Goal: Transaction & Acquisition: Book appointment/travel/reservation

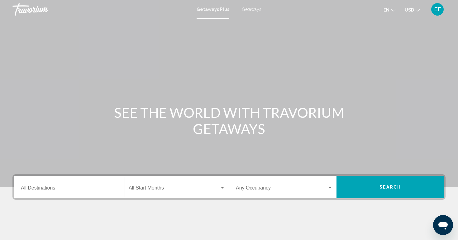
click at [248, 12] on div "Getaways Plus Getaways en English Español Français Italiano Português русский U…" at bounding box center [229, 9] width 458 height 13
click at [248, 9] on span "Getaways" at bounding box center [252, 9] width 20 height 5
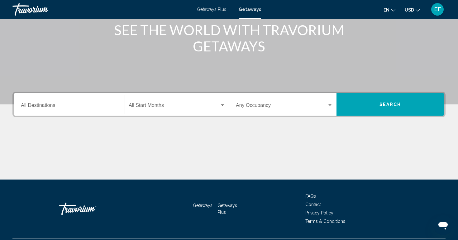
scroll to position [98, 0]
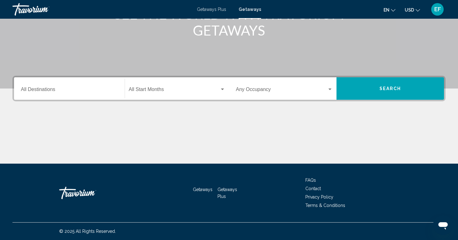
click at [44, 89] on input "Destination All Destinations" at bounding box center [69, 91] width 97 height 6
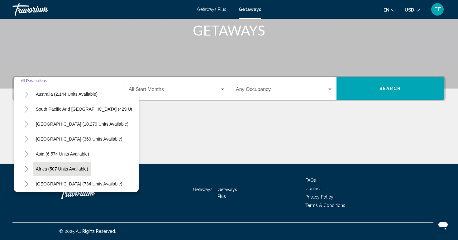
click at [54, 169] on span "Africa (507 units available)" at bounding box center [62, 168] width 52 height 5
type input "**********"
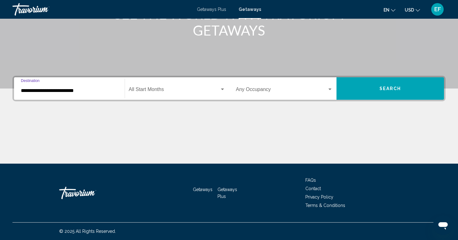
click at [179, 91] on span "Search widget" at bounding box center [174, 91] width 91 height 6
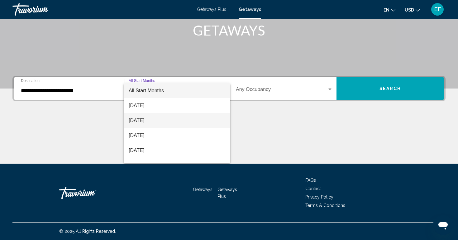
click at [146, 121] on span "[DATE]" at bounding box center [177, 120] width 97 height 15
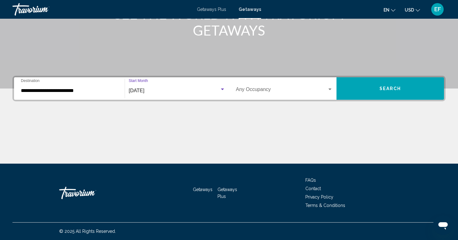
click at [327, 92] on span "Search widget" at bounding box center [281, 91] width 91 height 6
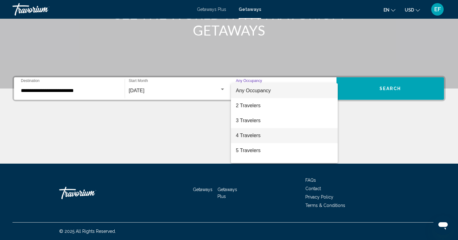
click at [254, 137] on span "4 Travelers" at bounding box center [284, 135] width 97 height 15
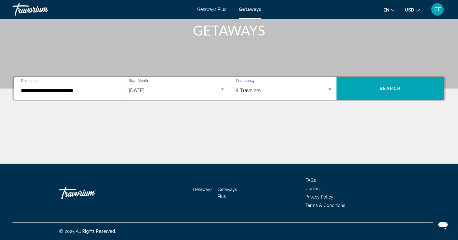
click at [388, 89] on span "Search" at bounding box center [391, 88] width 22 height 5
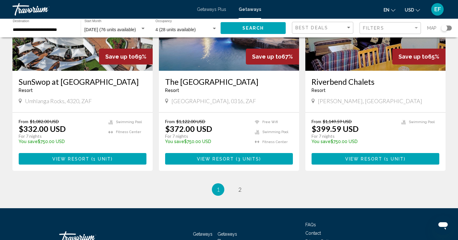
scroll to position [750, 0]
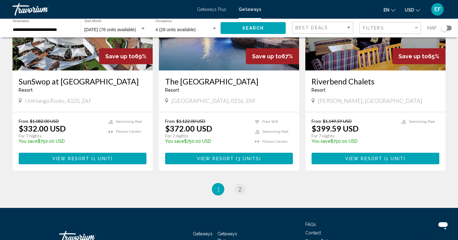
click at [240, 186] on span "2" at bounding box center [239, 189] width 3 height 7
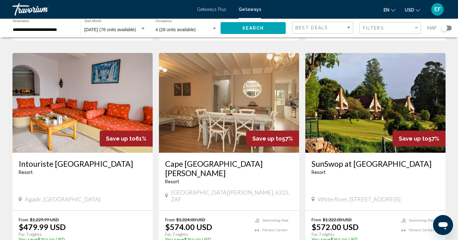
scroll to position [240, 0]
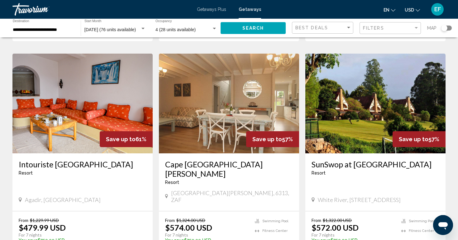
click at [348, 160] on h3 "SunSwop at Pine Lake" at bounding box center [376, 164] width 128 height 9
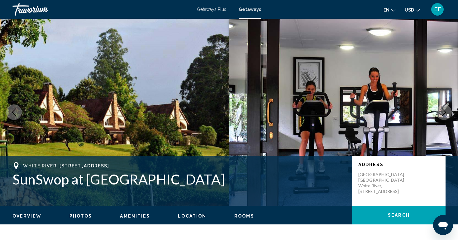
click at [194, 80] on img "Main content" at bounding box center [114, 112] width 229 height 187
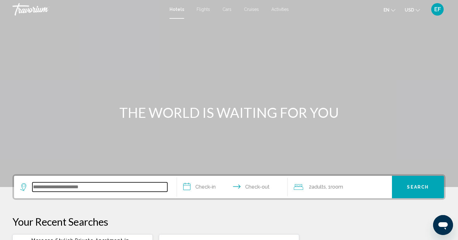
click at [75, 185] on input "Search widget" at bounding box center [99, 186] width 135 height 9
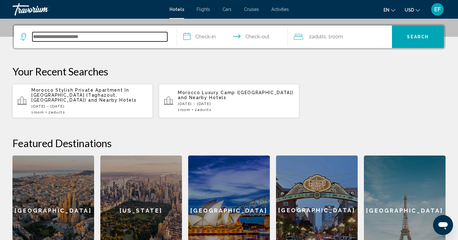
scroll to position [154, 0]
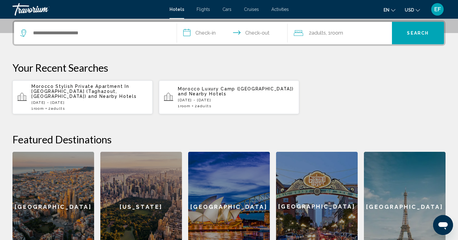
click at [115, 94] on span "and Nearby Hotels" at bounding box center [112, 96] width 49 height 5
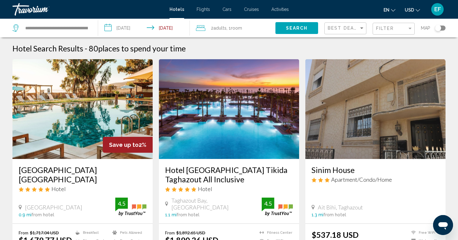
click at [62, 169] on h3 "Radisson Blu Resort Taghazout Bay Surf Village" at bounding box center [83, 174] width 128 height 19
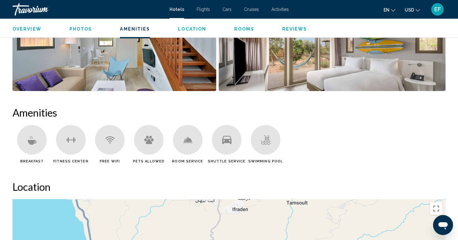
scroll to position [378, 0]
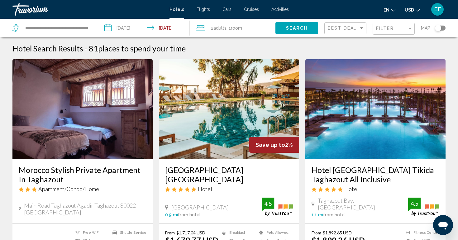
click at [342, 170] on h3 "Hotel Riu Palace Tikida Taghazout All Inclusive" at bounding box center [376, 174] width 128 height 19
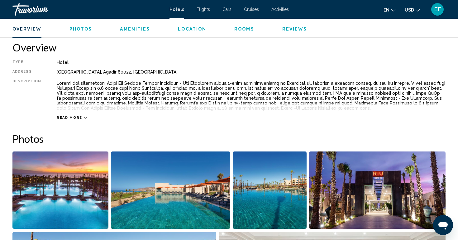
scroll to position [201, 0]
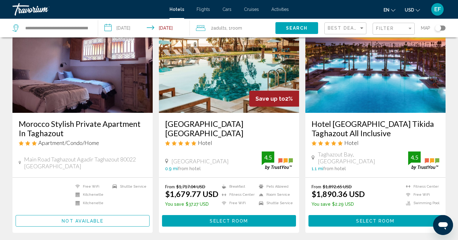
scroll to position [47, 0]
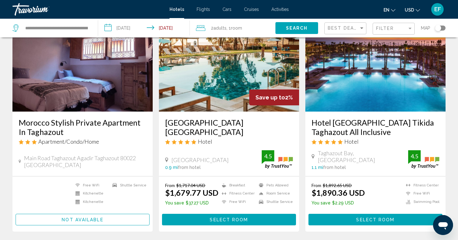
click at [364, 123] on h3 "Hotel Riu Palace Tikida Taghazout All Inclusive" at bounding box center [376, 127] width 128 height 19
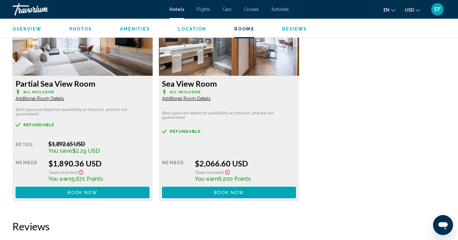
scroll to position [870, 0]
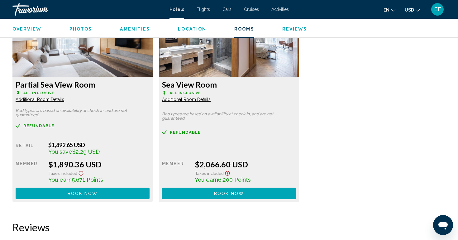
click at [150, 194] on button "Book now No longer available" at bounding box center [83, 194] width 134 height 12
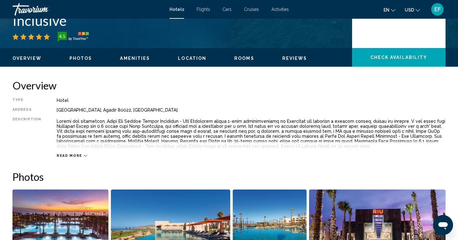
scroll to position [159, 0]
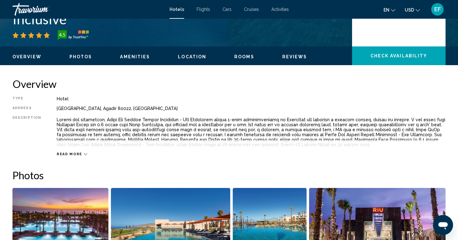
click at [79, 155] on div "Read more" at bounding box center [72, 154] width 31 height 4
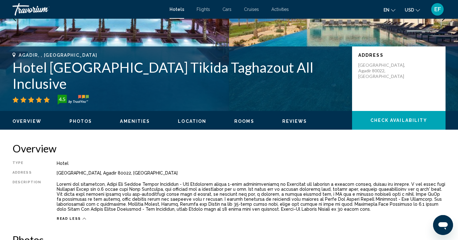
scroll to position [89, 0]
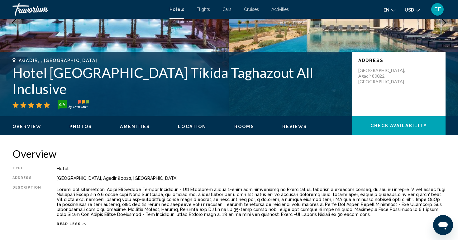
click at [378, 126] on span "Check Availability" at bounding box center [399, 125] width 57 height 5
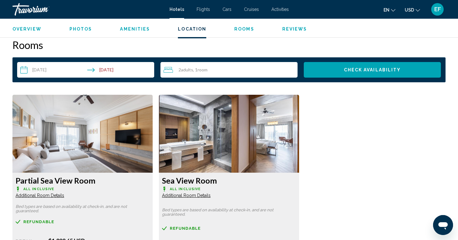
scroll to position [775, 0]
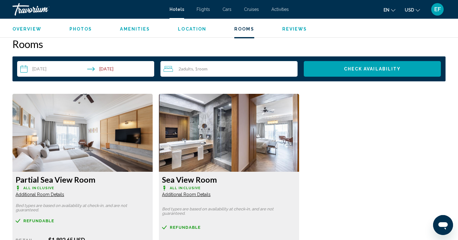
click at [183, 72] on div "2 Adult Adults , 1 Room rooms" at bounding box center [231, 68] width 134 height 7
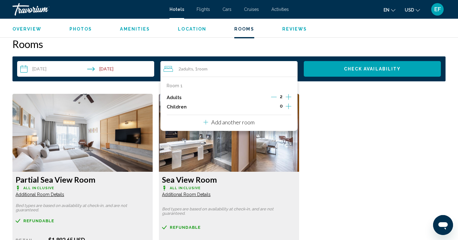
click at [287, 105] on icon "Increment children" at bounding box center [289, 106] width 6 height 7
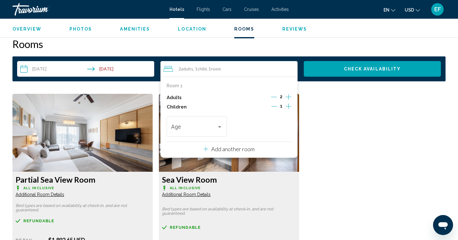
click at [287, 105] on icon "Increment children" at bounding box center [289, 106] width 6 height 7
click at [221, 128] on div "Travelers: 2 adults, 2 children" at bounding box center [220, 126] width 6 height 5
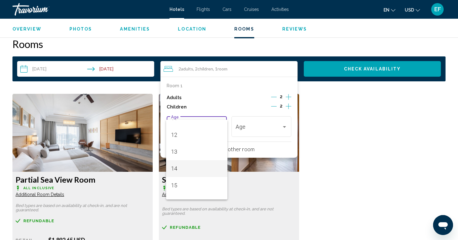
scroll to position [192, 0]
click at [186, 139] on span "12" at bounding box center [197, 138] width 52 height 17
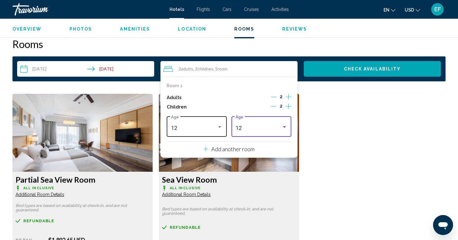
click at [218, 127] on div "Travelers: 2 adults, 2 children" at bounding box center [220, 126] width 6 height 5
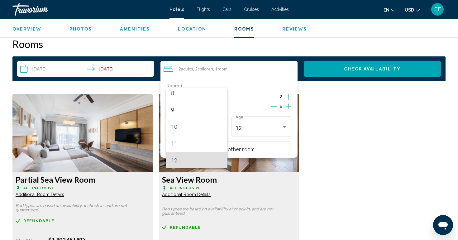
scroll to position [131, 0]
click at [205, 121] on span "9" at bounding box center [197, 117] width 52 height 17
click at [325, 138] on div "Partial Sea View Room All Inclusive Additional Room Details Bed types are based…" at bounding box center [228, 199] width 439 height 210
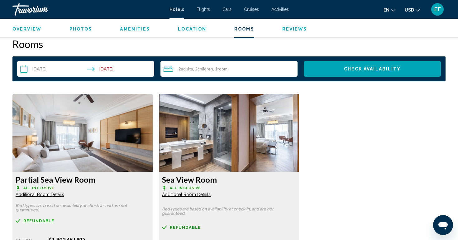
click at [365, 71] on span "Check Availability" at bounding box center [372, 69] width 57 height 5
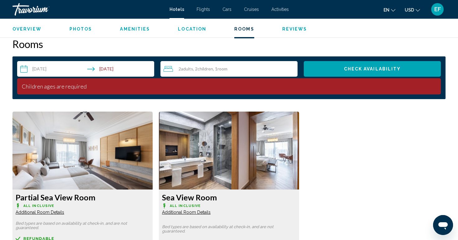
click at [226, 69] on span "Room" at bounding box center [223, 68] width 10 height 5
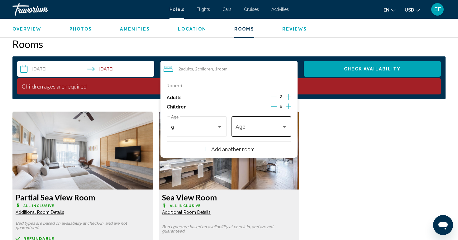
click at [279, 123] on div "Age" at bounding box center [262, 126] width 52 height 22
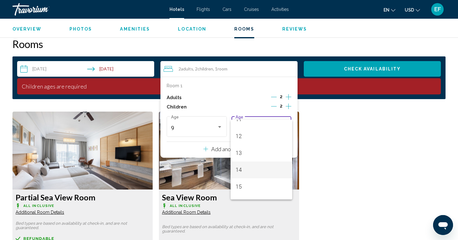
scroll to position [194, 0]
click at [252, 136] on span "12" at bounding box center [262, 135] width 52 height 17
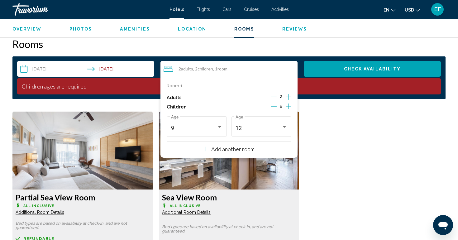
click at [353, 71] on button "Check Availability" at bounding box center [372, 69] width 137 height 16
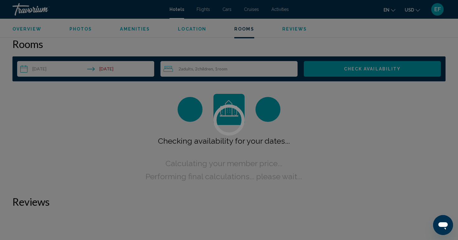
scroll to position [775, 0]
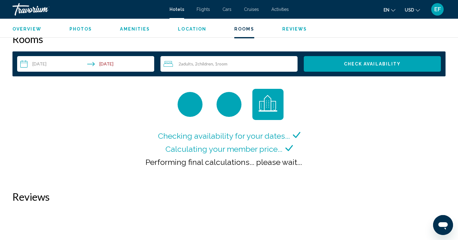
scroll to position [779, 0]
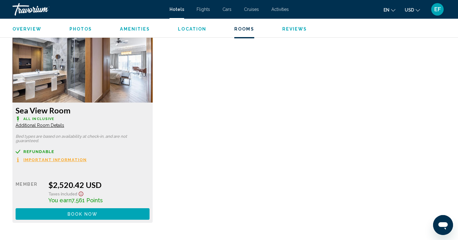
scroll to position [841, 0]
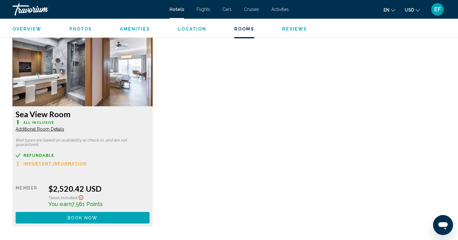
click at [73, 164] on span "Important Information" at bounding box center [54, 163] width 63 height 4
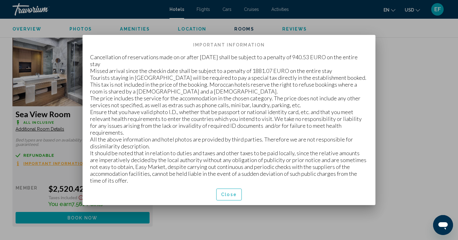
click at [230, 192] on span "Close" at bounding box center [229, 194] width 16 height 5
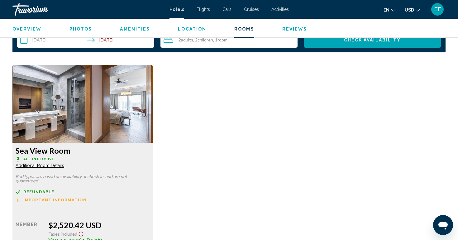
scroll to position [806, 0]
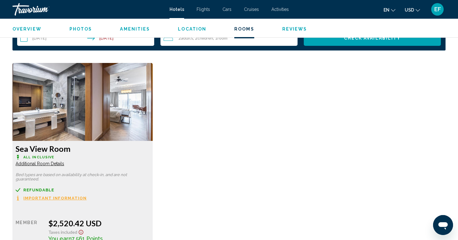
click at [60, 164] on span "Additional Room Details" at bounding box center [40, 163] width 49 height 5
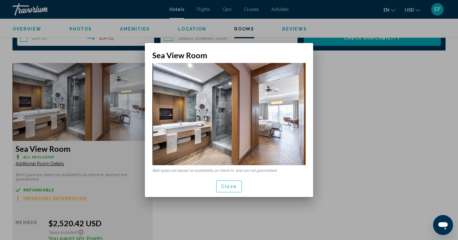
click at [228, 186] on span "Close" at bounding box center [229, 186] width 16 height 5
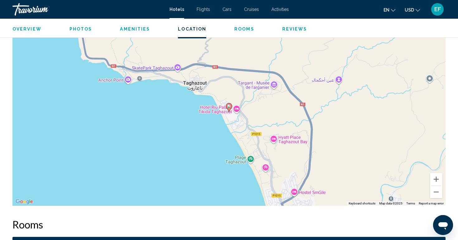
scroll to position [577, 0]
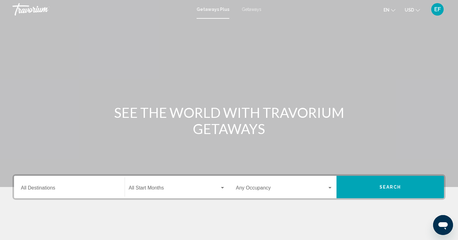
click at [56, 189] on input "Destination All Destinations" at bounding box center [69, 189] width 97 height 6
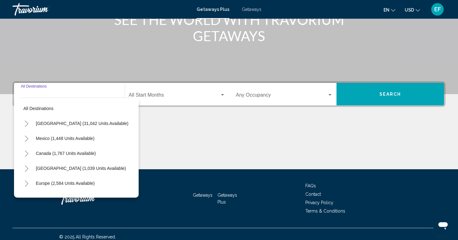
scroll to position [98, 0]
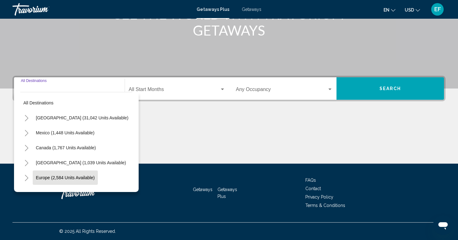
click at [52, 179] on span "Europe (2,584 units available)" at bounding box center [65, 177] width 59 height 5
type input "**********"
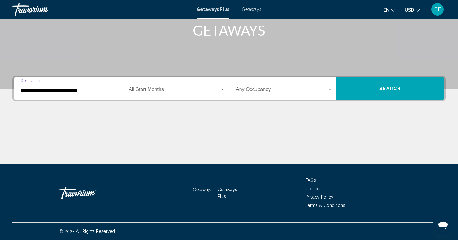
click at [156, 87] on div "Start Month All Start Months" at bounding box center [177, 89] width 97 height 20
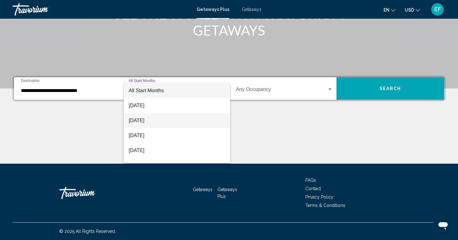
click at [149, 122] on span "[DATE]" at bounding box center [177, 120] width 97 height 15
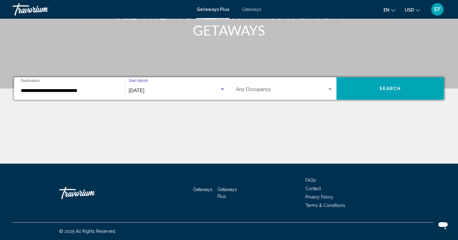
click at [327, 86] on div "Occupancy Any Occupancy" at bounding box center [284, 89] width 97 height 20
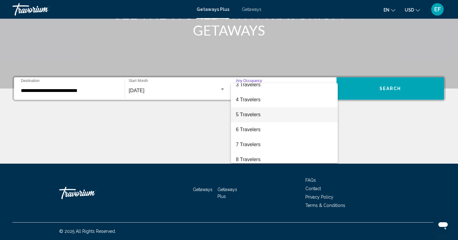
scroll to position [36, 0]
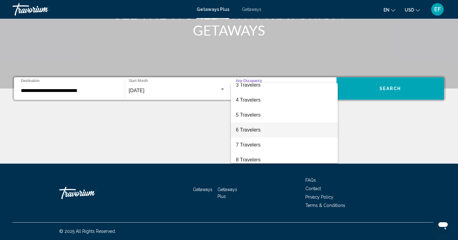
click at [252, 132] on span "6 Travelers" at bounding box center [284, 129] width 97 height 15
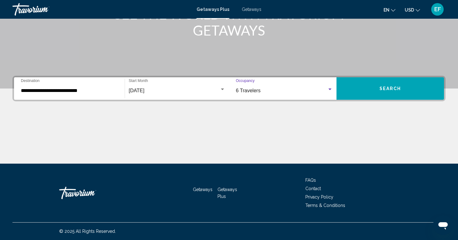
click at [378, 92] on button "Search" at bounding box center [391, 88] width 108 height 22
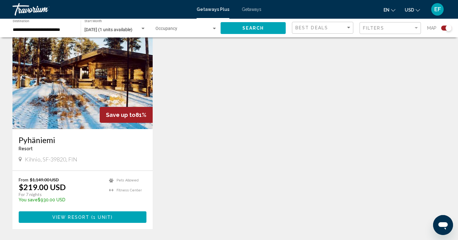
scroll to position [234, 0]
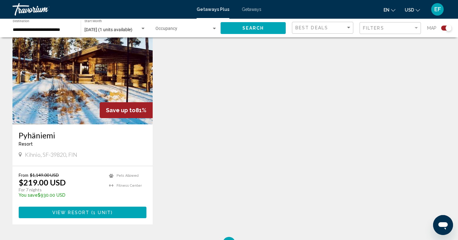
click at [98, 214] on span "1 unit" at bounding box center [102, 212] width 18 height 5
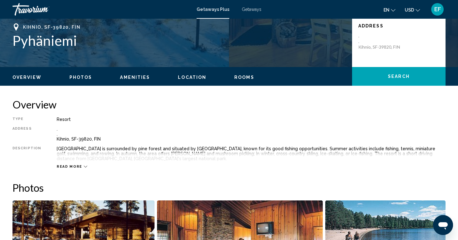
scroll to position [147, 0]
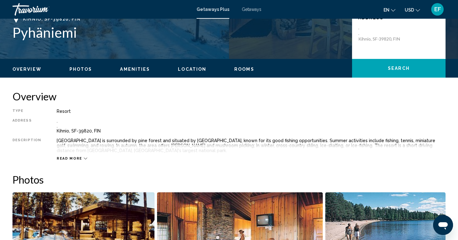
click at [78, 158] on span "Read more" at bounding box center [70, 158] width 26 height 4
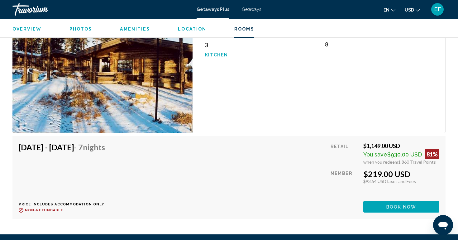
scroll to position [944, 0]
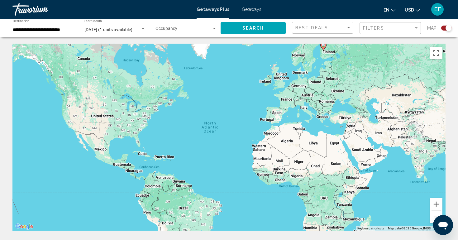
click at [52, 29] on input "**********" at bounding box center [44, 29] width 62 height 5
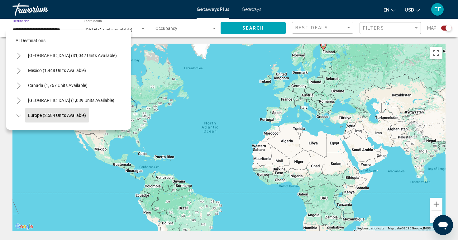
scroll to position [37, 0]
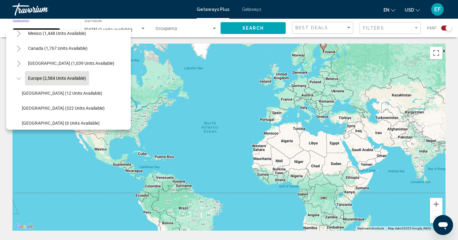
click at [80, 78] on span "Europe (2,584 units available)" at bounding box center [57, 78] width 58 height 5
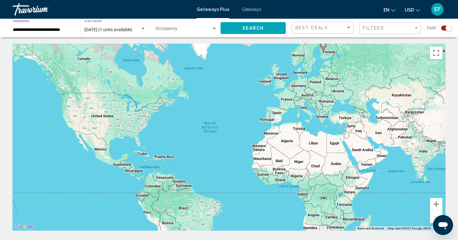
click at [131, 34] on div "October 2025 (1 units available) Start Month All Start Months" at bounding box center [114, 28] width 61 height 17
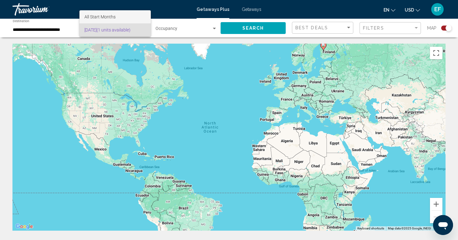
click at [116, 16] on span "All Start Months" at bounding box center [114, 16] width 61 height 13
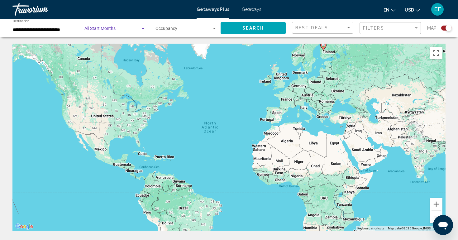
click at [201, 26] on div "Occupancy Any Occupancy" at bounding box center [187, 28] width 62 height 17
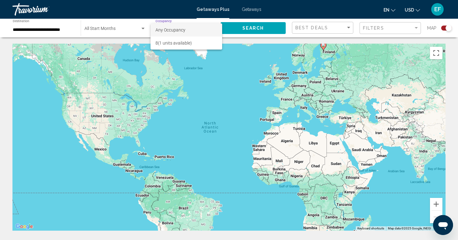
click at [189, 30] on span "Any Occupancy" at bounding box center [187, 29] width 62 height 13
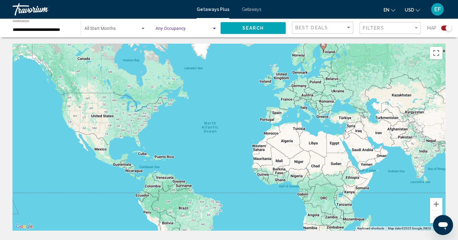
click at [260, 29] on span "Search" at bounding box center [253, 28] width 22 height 5
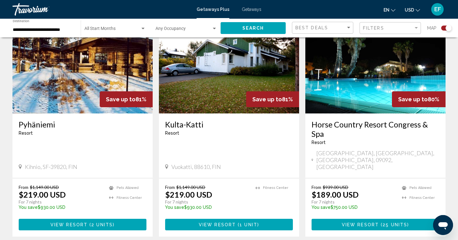
scroll to position [242, 0]
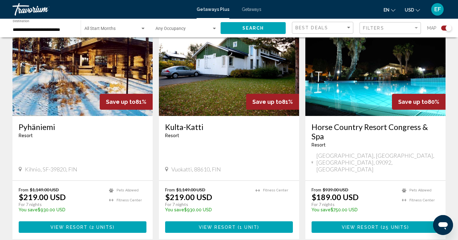
click at [363, 225] on span "View Resort" at bounding box center [360, 227] width 37 height 5
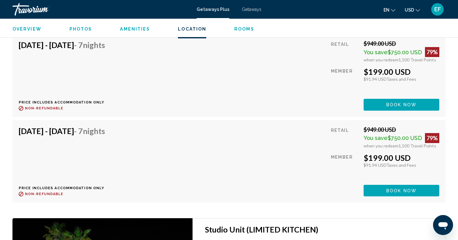
scroll to position [1514, 0]
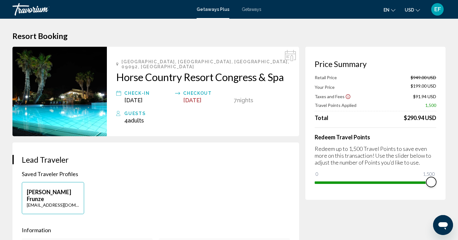
drag, startPoint x: 432, startPoint y: 182, endPoint x: 456, endPoint y: 203, distance: 31.6
click at [456, 203] on html "Skip to main content Getaways Plus Getaways en English Español Français Italian…" at bounding box center [229, 120] width 458 height 240
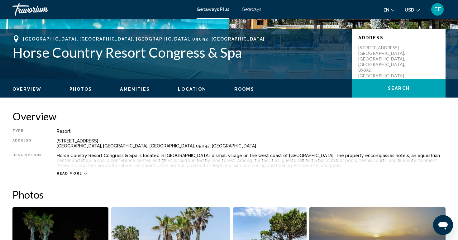
scroll to position [128, 0]
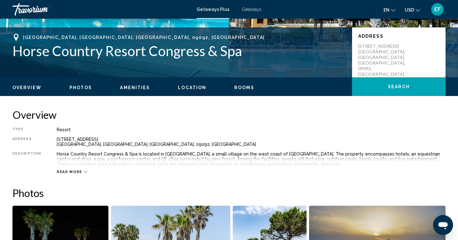
click at [78, 171] on span "Read more" at bounding box center [70, 172] width 26 height 4
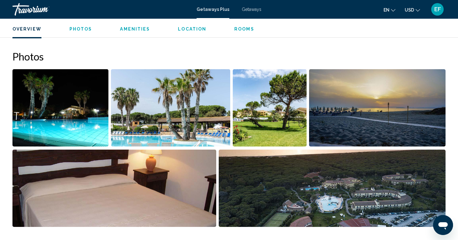
scroll to position [267, 0]
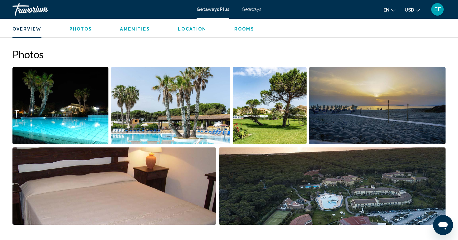
click at [183, 126] on img "Open full-screen image slider" at bounding box center [170, 105] width 119 height 77
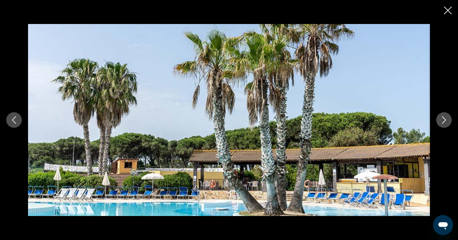
click at [441, 120] on icon "Next image" at bounding box center [443, 119] width 7 height 7
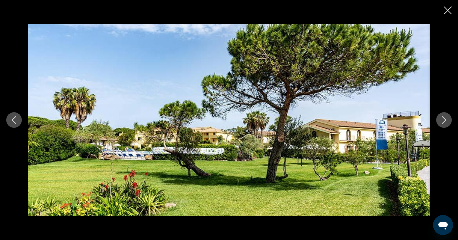
click at [441, 120] on icon "Next image" at bounding box center [443, 119] width 7 height 7
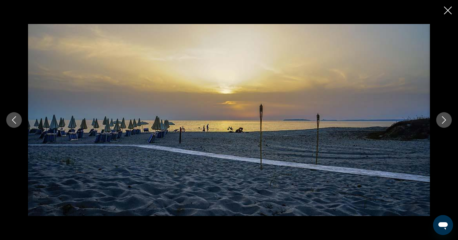
click at [441, 120] on icon "Next image" at bounding box center [443, 119] width 7 height 7
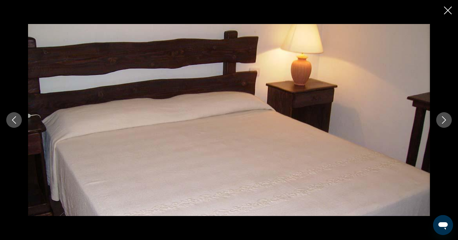
click at [441, 120] on icon "Next image" at bounding box center [443, 119] width 7 height 7
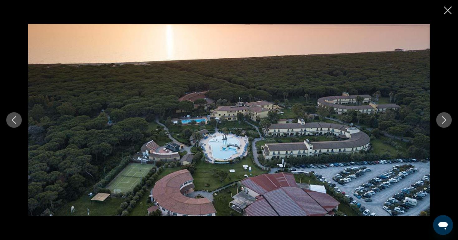
click at [15, 122] on icon "Previous image" at bounding box center [14, 119] width 4 height 7
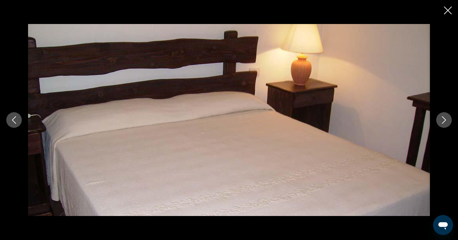
click at [441, 124] on button "Next image" at bounding box center [444, 120] width 16 height 16
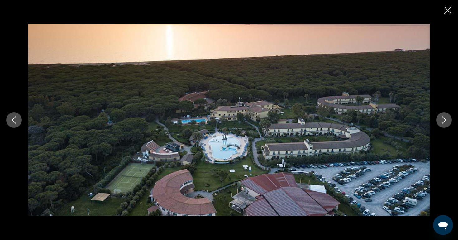
click at [441, 124] on button "Next image" at bounding box center [444, 120] width 16 height 16
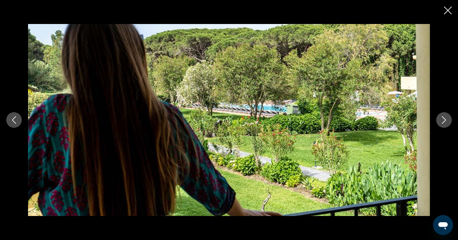
click at [441, 124] on button "Next image" at bounding box center [444, 120] width 16 height 16
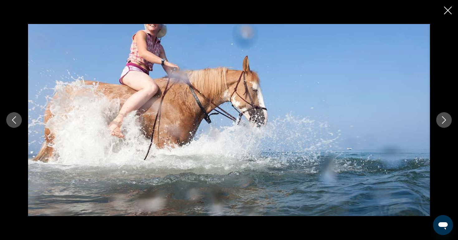
click at [441, 124] on button "Next image" at bounding box center [444, 120] width 16 height 16
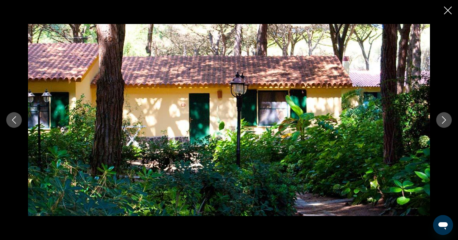
click at [441, 124] on button "Next image" at bounding box center [444, 120] width 16 height 16
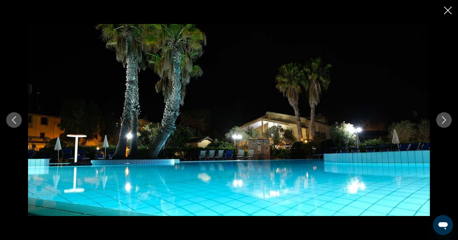
click at [441, 124] on button "Next image" at bounding box center [444, 120] width 16 height 16
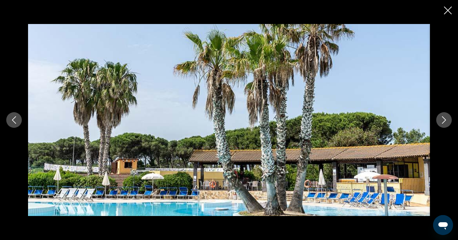
click at [441, 124] on button "Next image" at bounding box center [444, 120] width 16 height 16
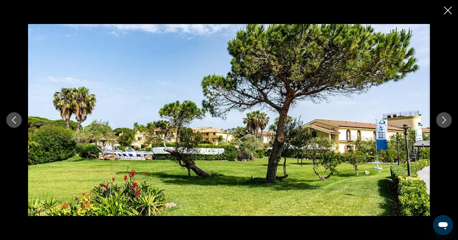
click at [441, 124] on button "Next image" at bounding box center [444, 120] width 16 height 16
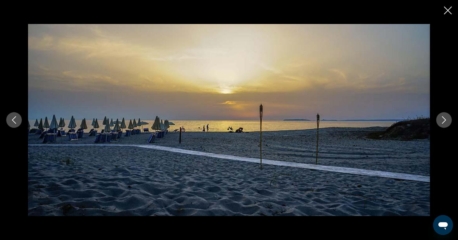
click at [441, 124] on button "Next image" at bounding box center [444, 120] width 16 height 16
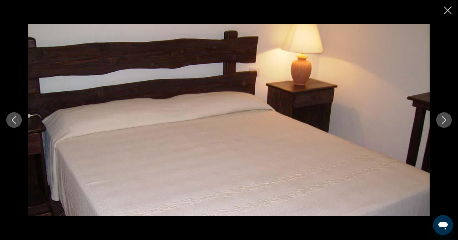
click at [441, 124] on button "Next image" at bounding box center [444, 120] width 16 height 16
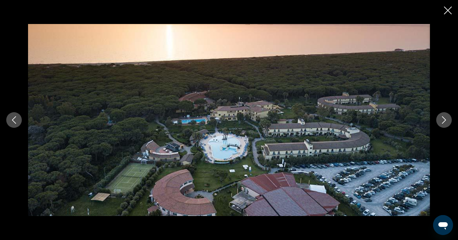
click at [441, 124] on button "Next image" at bounding box center [444, 120] width 16 height 16
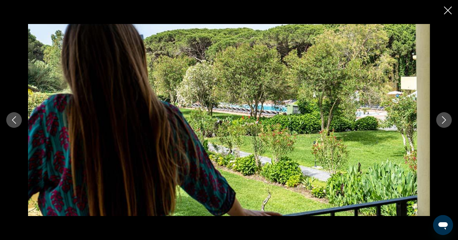
click at [441, 124] on button "Next image" at bounding box center [444, 120] width 16 height 16
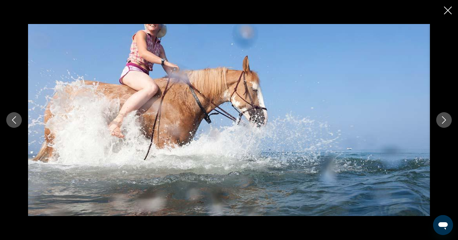
click at [441, 124] on button "Next image" at bounding box center [444, 120] width 16 height 16
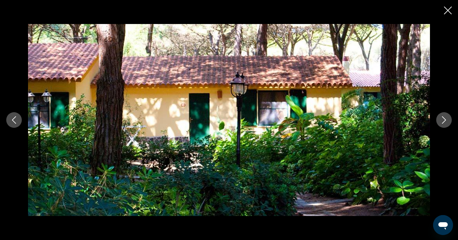
click at [447, 12] on icon "Close slideshow" at bounding box center [448, 11] width 8 height 8
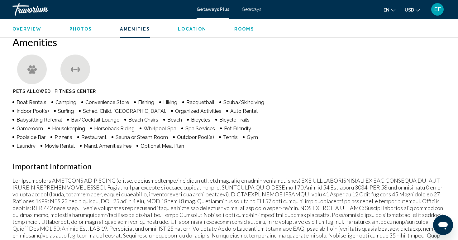
scroll to position [471, 0]
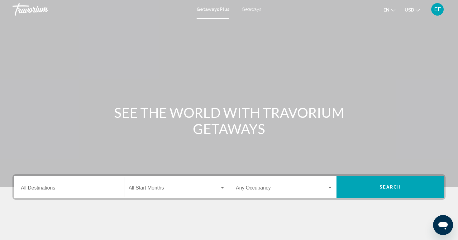
click at [59, 187] on input "Destination All Destinations" at bounding box center [69, 189] width 97 height 6
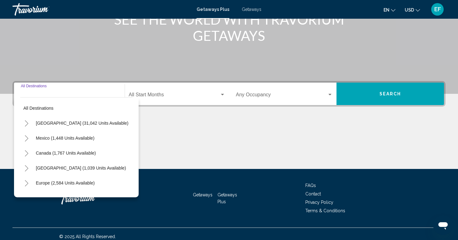
scroll to position [98, 0]
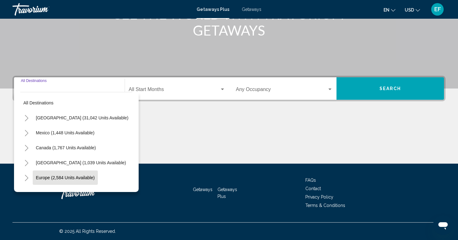
click at [60, 179] on span "Europe (2,584 units available)" at bounding box center [65, 177] width 59 height 5
type input "**********"
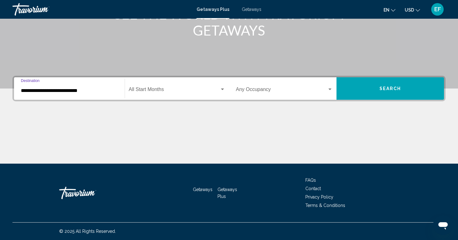
click at [154, 89] on span "Search widget" at bounding box center [174, 91] width 91 height 6
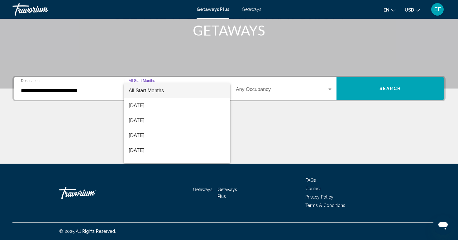
click at [154, 89] on span "All Start Months" at bounding box center [146, 90] width 35 height 5
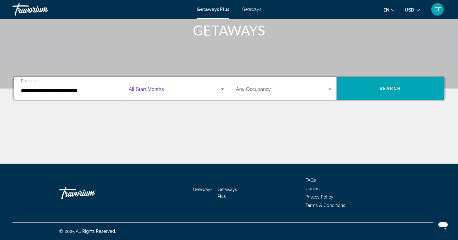
click at [323, 89] on span "Search widget" at bounding box center [281, 91] width 91 height 6
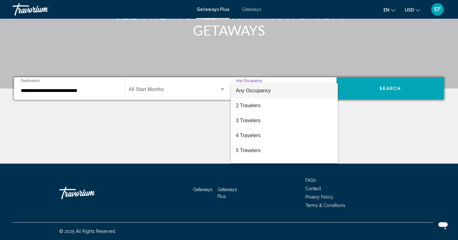
click at [374, 84] on div at bounding box center [229, 120] width 458 height 240
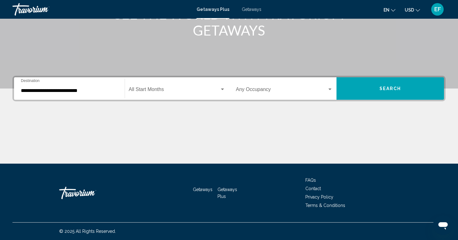
click at [387, 89] on span "Search" at bounding box center [391, 88] width 22 height 5
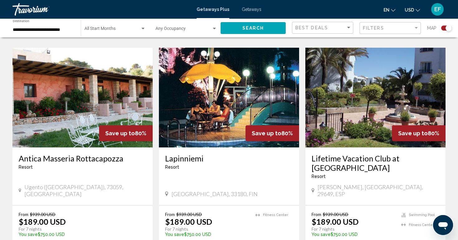
scroll to position [695, 0]
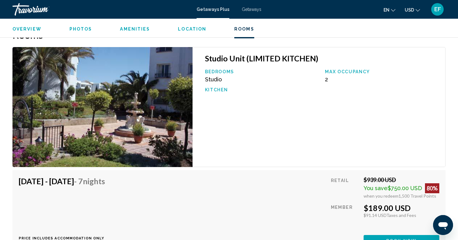
scroll to position [939, 0]
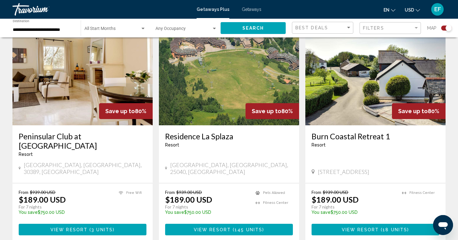
scroll to position [987, 0]
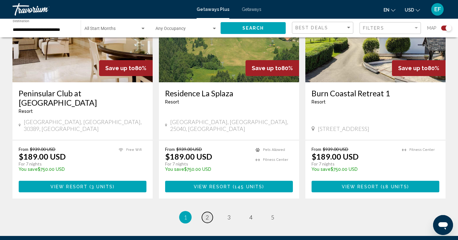
click at [206, 214] on span "2" at bounding box center [207, 217] width 3 height 7
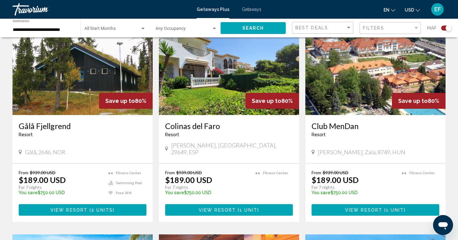
scroll to position [249, 0]
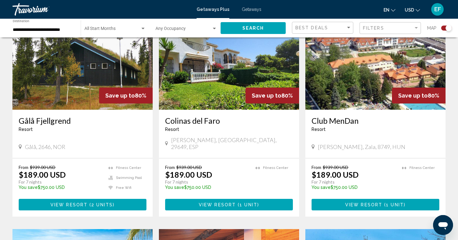
click at [225, 202] on span "View Resort" at bounding box center [217, 204] width 37 height 5
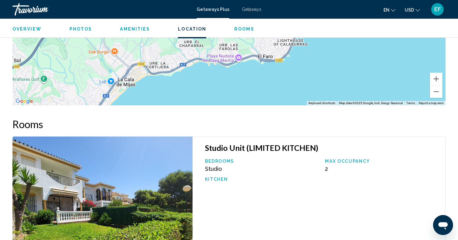
scroll to position [848, 0]
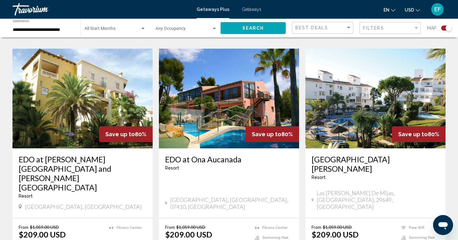
scroll to position [878, 0]
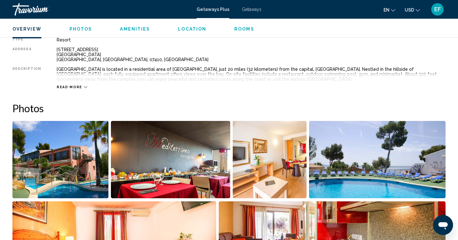
scroll to position [218, 0]
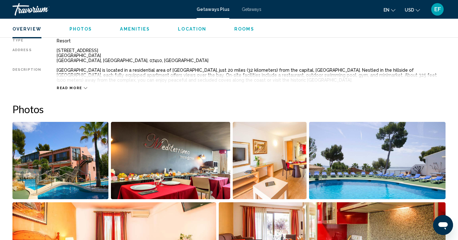
click at [77, 87] on span "Read more" at bounding box center [70, 88] width 26 height 4
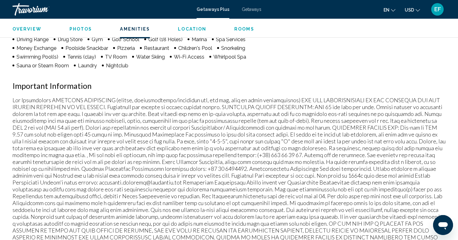
scroll to position [550, 0]
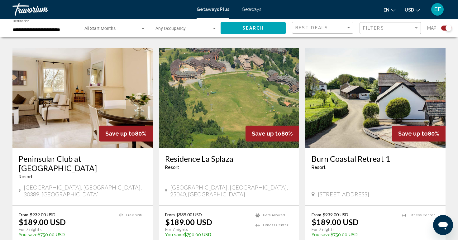
scroll to position [917, 0]
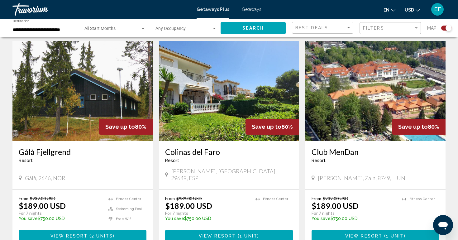
scroll to position [252, 0]
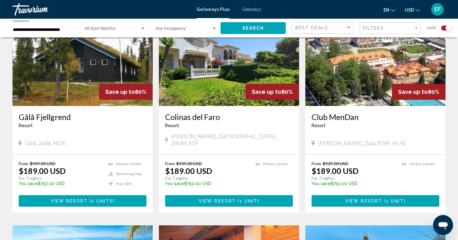
click at [234, 199] on span "View Resort" at bounding box center [217, 201] width 37 height 5
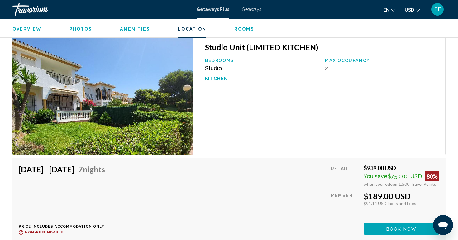
scroll to position [942, 0]
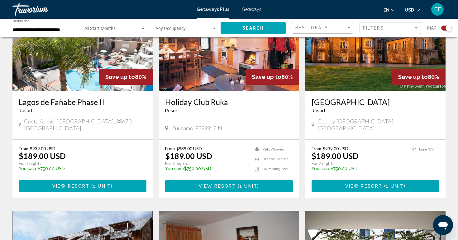
scroll to position [499, 0]
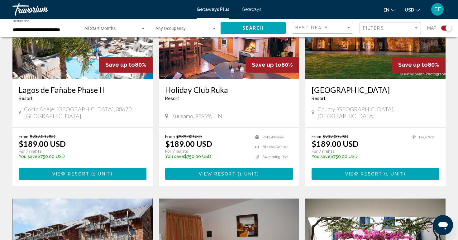
click at [79, 172] on span "View Resort" at bounding box center [70, 174] width 37 height 5
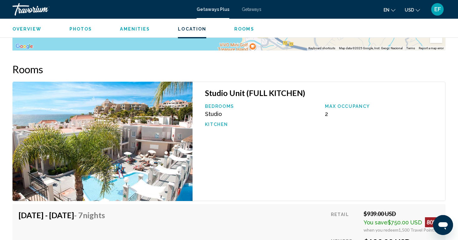
scroll to position [874, 0]
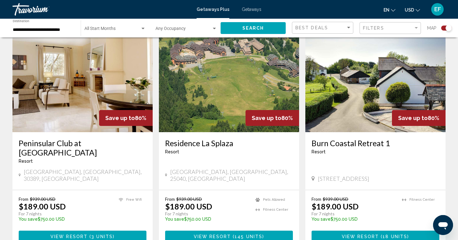
scroll to position [987, 0]
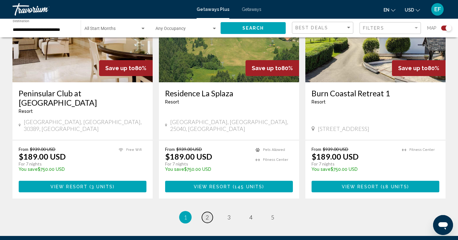
click at [205, 212] on link "page 2" at bounding box center [207, 217] width 11 height 11
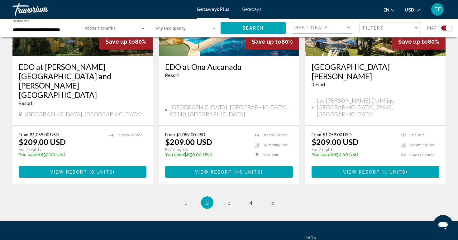
scroll to position [978, 0]
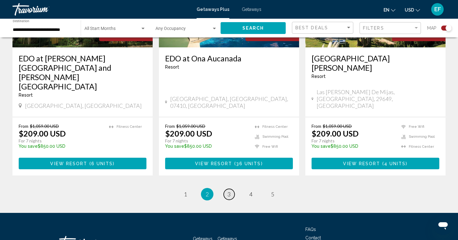
click at [230, 191] on span "3" at bounding box center [229, 194] width 3 height 7
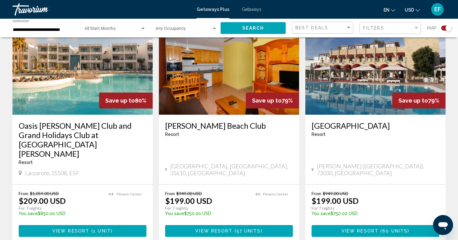
scroll to position [479, 0]
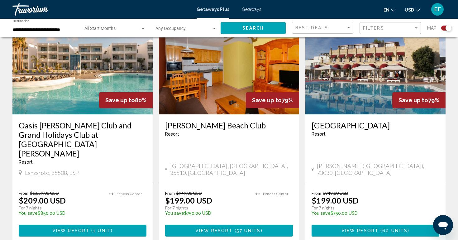
click at [98, 228] on span "1 unit" at bounding box center [102, 230] width 18 height 5
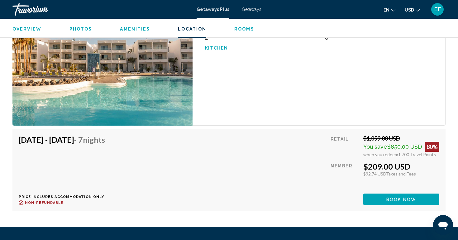
scroll to position [1032, 0]
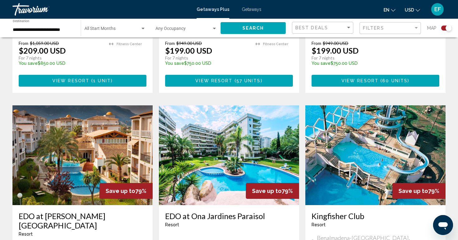
scroll to position [630, 0]
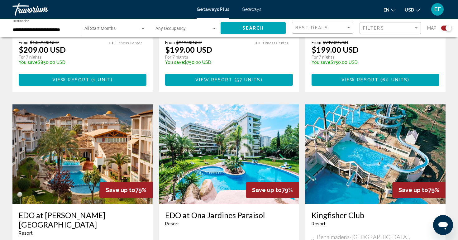
click at [90, 210] on h3 "EDO at [PERSON_NAME][GEOGRAPHIC_DATA]" at bounding box center [83, 219] width 128 height 19
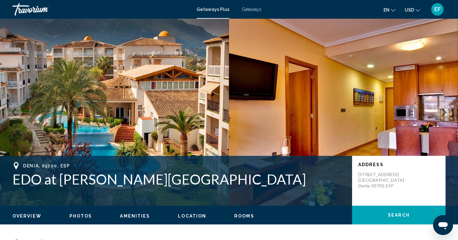
click at [116, 135] on img "Main content" at bounding box center [114, 112] width 229 height 187
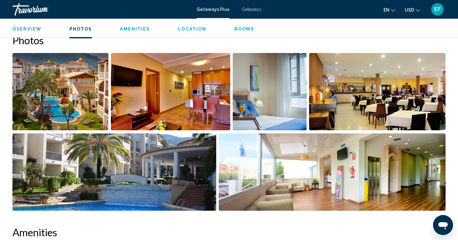
scroll to position [294, 0]
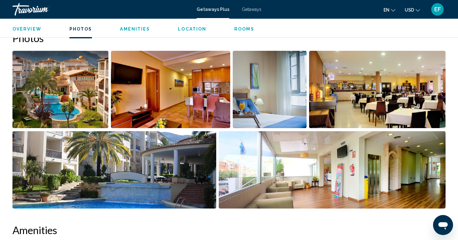
click at [59, 86] on img "Open full-screen image slider" at bounding box center [60, 89] width 96 height 77
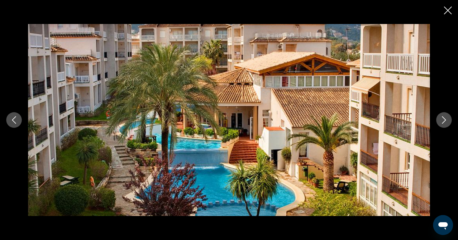
click at [443, 119] on icon "Next image" at bounding box center [443, 119] width 7 height 7
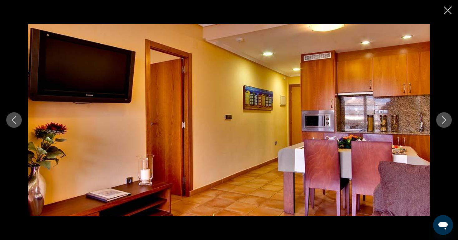
click at [443, 119] on icon "Next image" at bounding box center [443, 119] width 7 height 7
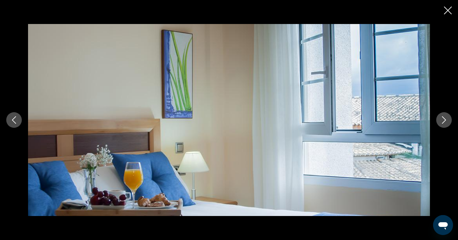
click at [443, 119] on icon "Next image" at bounding box center [443, 119] width 7 height 7
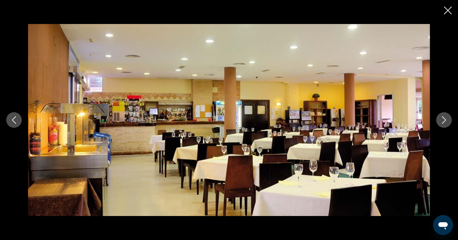
click at [443, 119] on icon "Next image" at bounding box center [443, 119] width 7 height 7
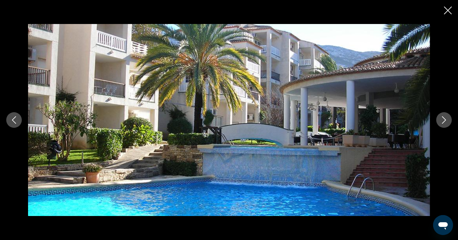
click at [443, 119] on icon "Next image" at bounding box center [443, 119] width 7 height 7
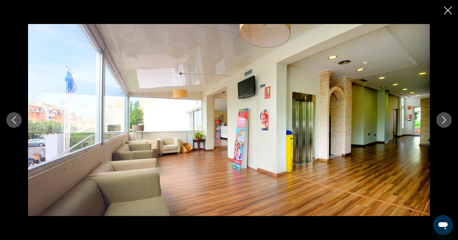
click at [443, 119] on icon "Next image" at bounding box center [443, 119] width 7 height 7
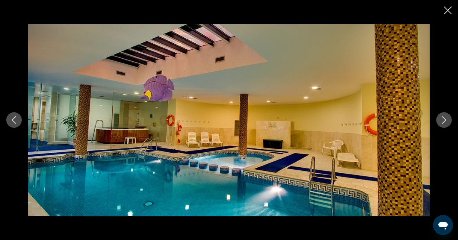
click at [443, 119] on icon "Next image" at bounding box center [443, 119] width 7 height 7
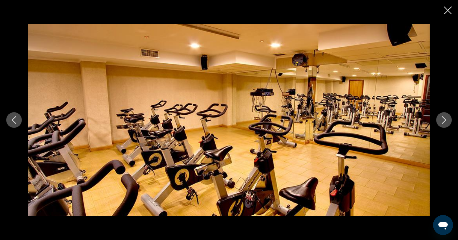
click at [443, 119] on icon "Next image" at bounding box center [443, 119] width 7 height 7
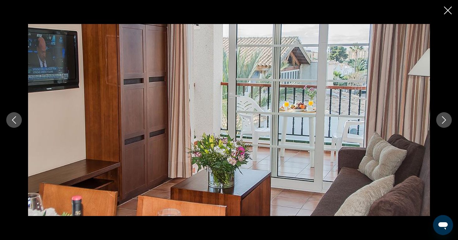
click at [443, 119] on icon "Next image" at bounding box center [443, 119] width 7 height 7
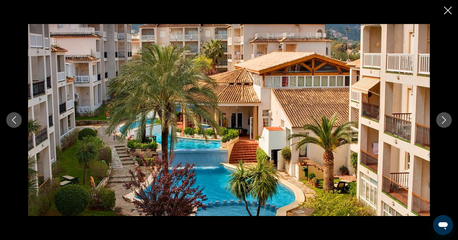
click at [443, 119] on icon "Next image" at bounding box center [443, 119] width 7 height 7
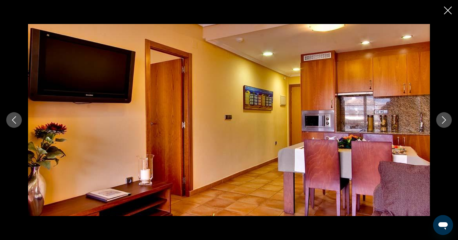
click at [443, 119] on icon "Next image" at bounding box center [443, 119] width 7 height 7
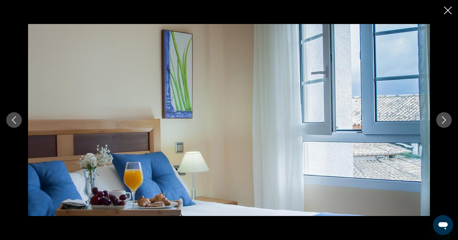
click at [444, 10] on icon "Close slideshow" at bounding box center [448, 11] width 8 height 8
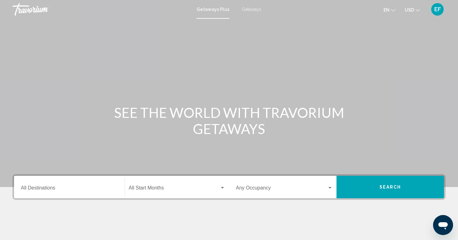
click at [69, 191] on input "Destination All Destinations" at bounding box center [69, 189] width 97 height 6
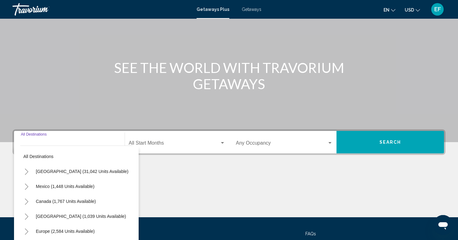
scroll to position [98, 0]
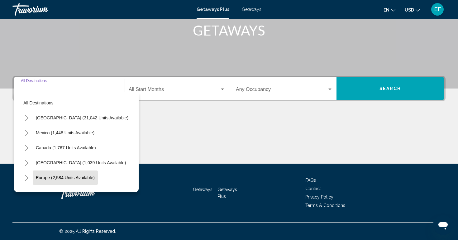
click at [67, 175] on span "Europe (2,584 units available)" at bounding box center [65, 177] width 59 height 5
type input "**********"
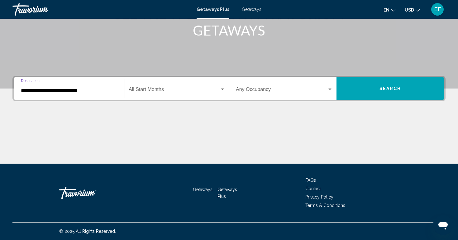
click at [359, 94] on button "Search" at bounding box center [391, 88] width 108 height 22
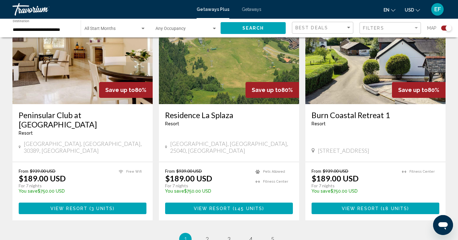
scroll to position [987, 0]
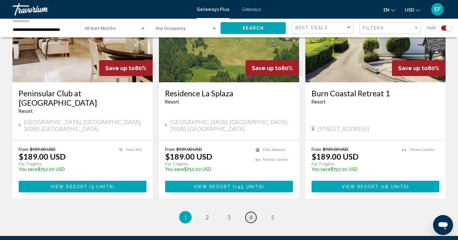
click at [251, 214] on span "4" at bounding box center [250, 217] width 3 height 7
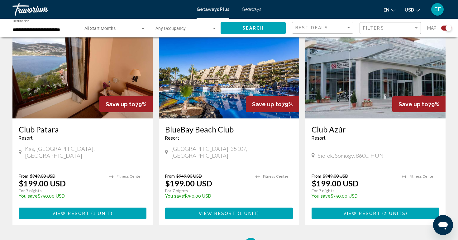
scroll to position [908, 0]
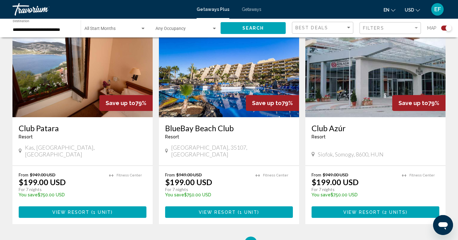
click at [225, 210] on span "View Resort" at bounding box center [217, 212] width 37 height 5
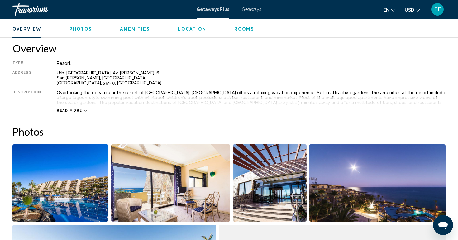
scroll to position [185, 0]
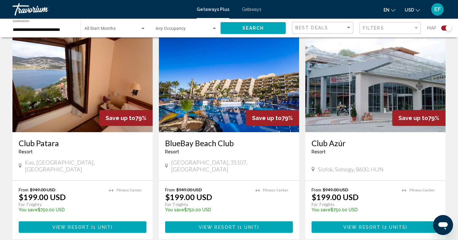
scroll to position [894, 0]
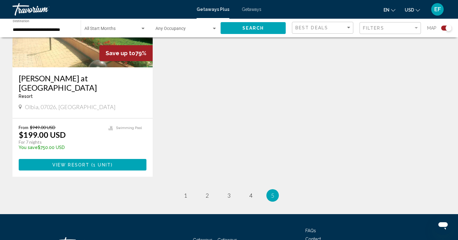
scroll to position [292, 0]
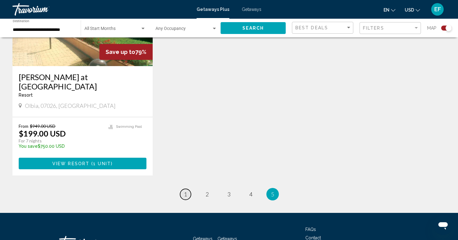
click at [184, 191] on span "1" at bounding box center [185, 194] width 3 height 7
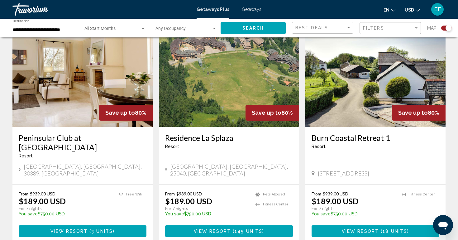
scroll to position [948, 0]
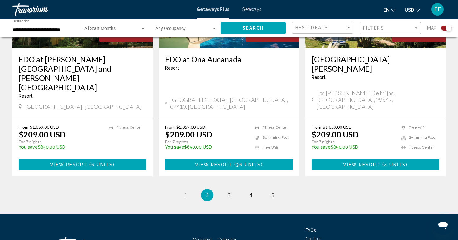
scroll to position [978, 0]
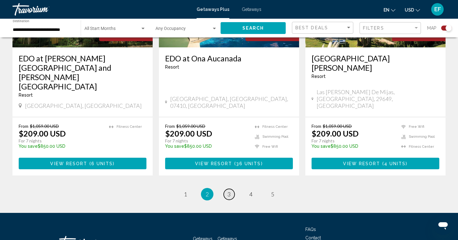
click at [229, 191] on span "3" at bounding box center [229, 194] width 3 height 7
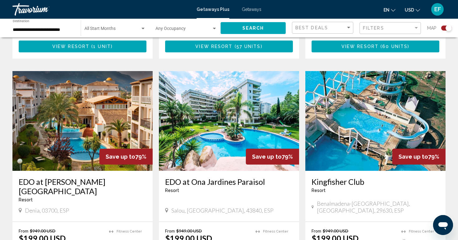
scroll to position [665, 0]
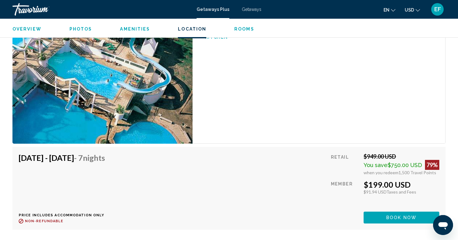
scroll to position [1037, 0]
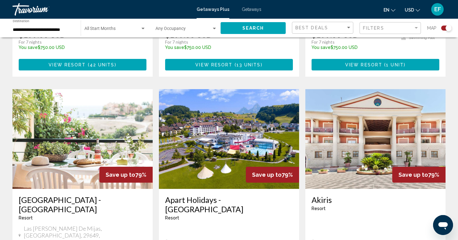
scroll to position [866, 0]
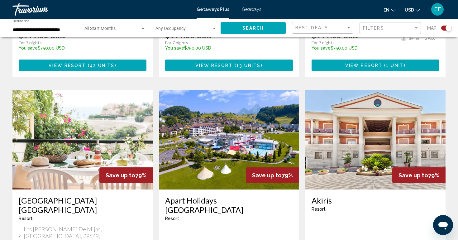
click at [248, 196] on h3 "Apart Holidays - [GEOGRAPHIC_DATA]" at bounding box center [229, 205] width 128 height 19
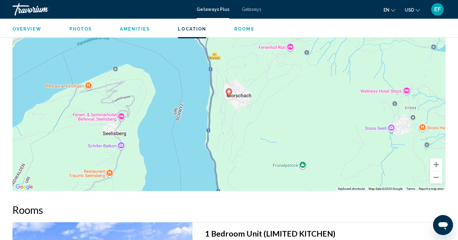
scroll to position [809, 0]
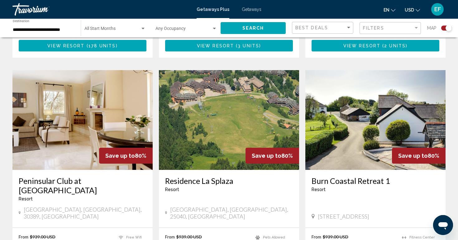
scroll to position [901, 0]
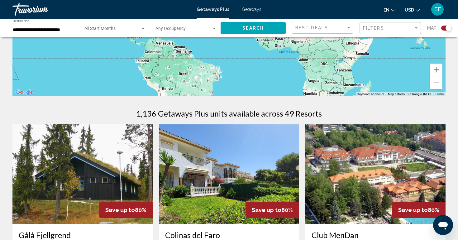
scroll to position [214, 0]
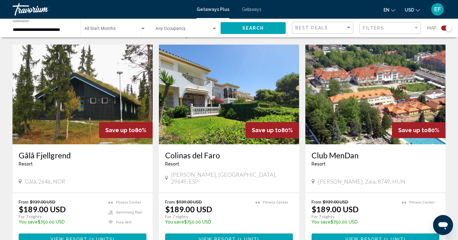
click at [201, 154] on h3 "Colinas del Faro" at bounding box center [229, 155] width 128 height 9
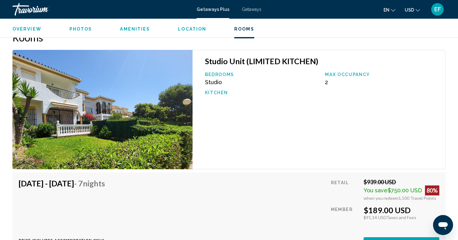
scroll to position [927, 0]
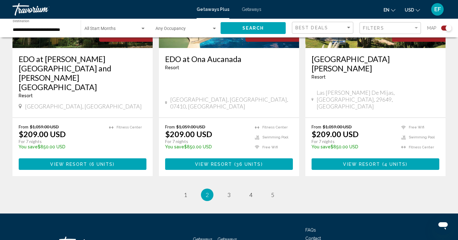
scroll to position [977, 0]
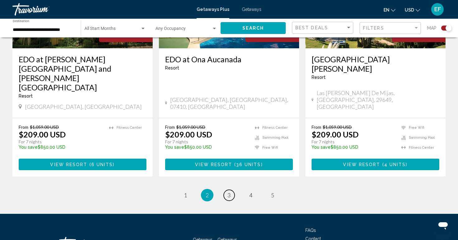
click at [232, 190] on link "page 3" at bounding box center [229, 195] width 11 height 11
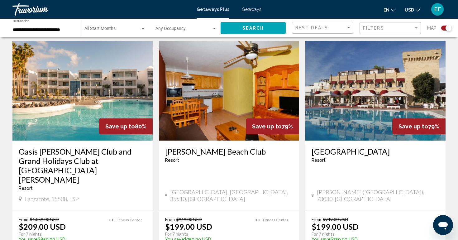
scroll to position [454, 0]
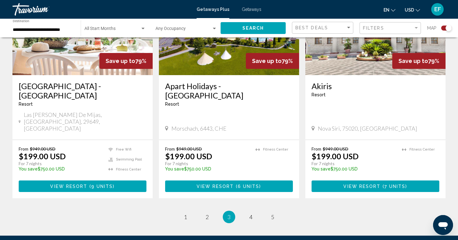
scroll to position [983, 0]
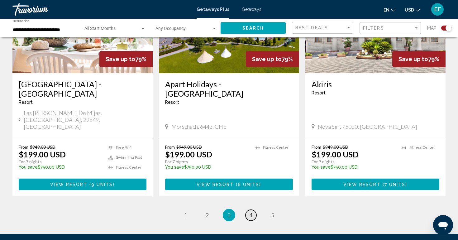
click at [252, 212] on span "4" at bounding box center [250, 215] width 3 height 7
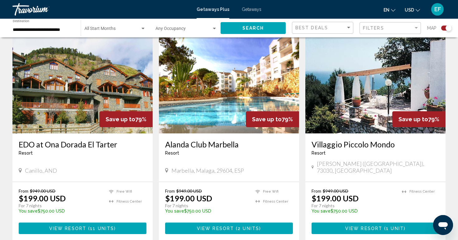
scroll to position [674, 0]
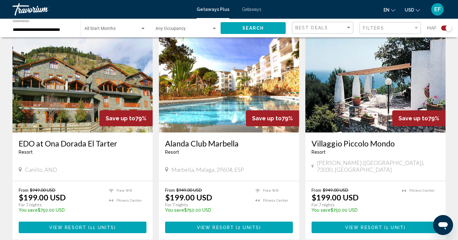
click at [250, 225] on span "2 units" at bounding box center [249, 227] width 22 height 5
